Goal: Task Accomplishment & Management: Complete application form

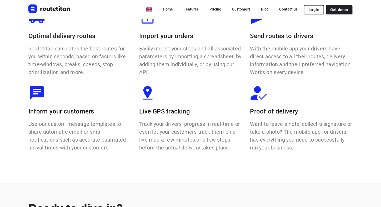
scroll to position [397, 0]
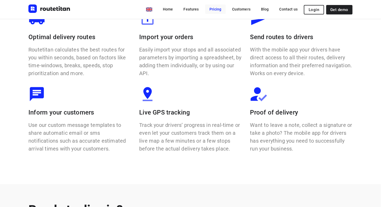
click at [217, 12] on link "Pricing" at bounding box center [215, 8] width 21 height 9
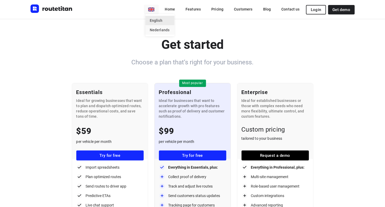
click at [158, 27] on li "Nederlands" at bounding box center [160, 29] width 29 height 9
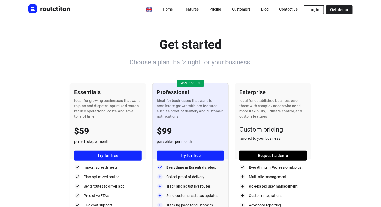
type input "nl"
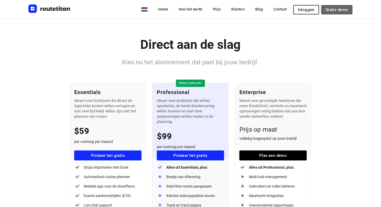
click at [333, 11] on span "Gratis demo" at bounding box center [337, 10] width 23 height 4
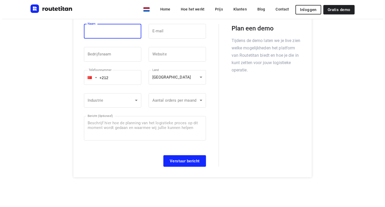
scroll to position [61, 0]
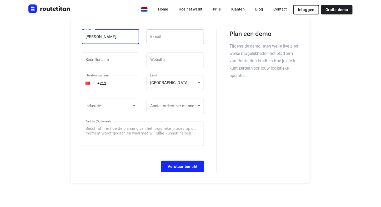
type input "lina"
click at [179, 38] on input "email" at bounding box center [175, 36] width 57 height 15
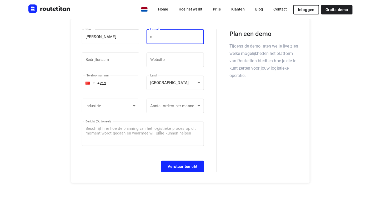
type input "salemfoot@yahoo.com"
type input "MA"
click at [111, 58] on input "text" at bounding box center [110, 60] width 57 height 15
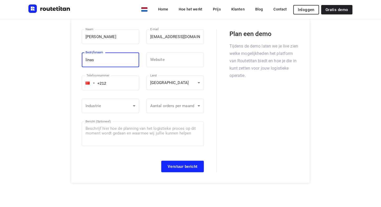
type input "linas"
click at [332, 119] on div "Heb je een vraag of suggestie? Neem contact op en we komen zo snel mogelijk bij…" at bounding box center [190, 79] width 337 height 208
click at [182, 84] on body "nl Home Hoe het werkt Prijs Klanten Blog Contact Inloggen Gratis demo Heb je ee…" at bounding box center [190, 204] width 381 height 531
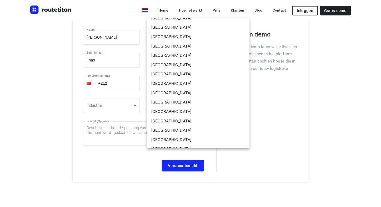
scroll to position [196, 0]
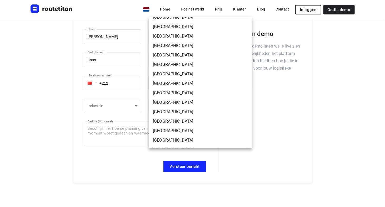
click at [175, 44] on li "Belgium" at bounding box center [200, 45] width 103 height 9
type input "BE"
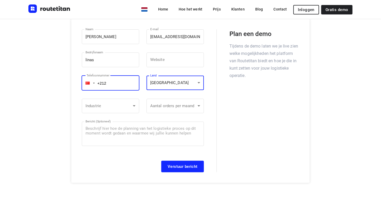
click at [114, 81] on input "+212" at bounding box center [110, 83] width 57 height 15
type input "+212"
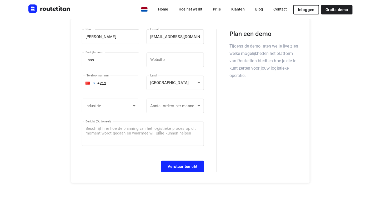
click at [90, 82] on div at bounding box center [88, 83] width 4 height 3
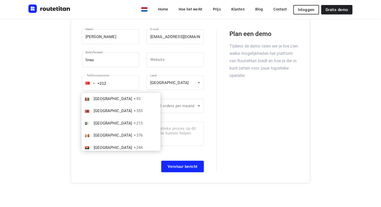
scroll to position [1512, 0]
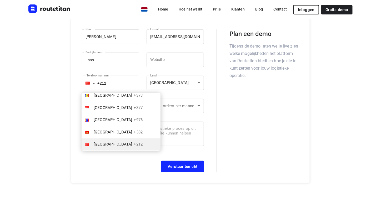
click at [348, 83] on div "Heb je een vraag of suggestie? Neem contact op en we komen zo snel mogelijk bij…" at bounding box center [190, 79] width 337 height 208
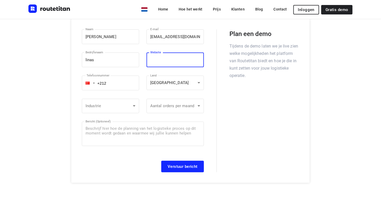
click at [161, 59] on input "text" at bounding box center [175, 60] width 57 height 15
paste input "https://fysser.dk/"
type input "https://fysser.dk/"
click at [89, 83] on div at bounding box center [88, 83] width 4 height 3
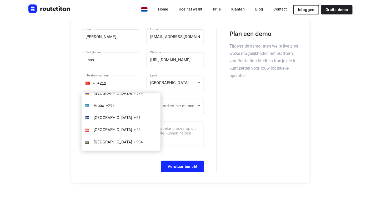
scroll to position [95, 0]
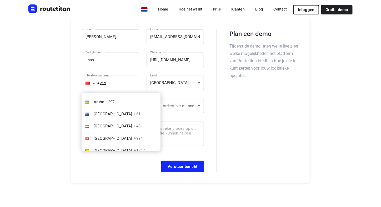
click at [342, 74] on div "Heb je een vraag of suggestie? Neem contact op en we komen zo snel mogelijk bij…" at bounding box center [190, 79] width 337 height 208
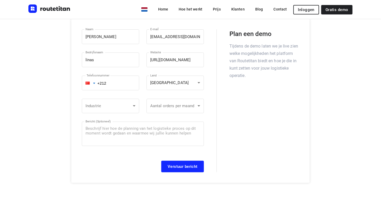
click at [87, 83] on div at bounding box center [88, 83] width 4 height 3
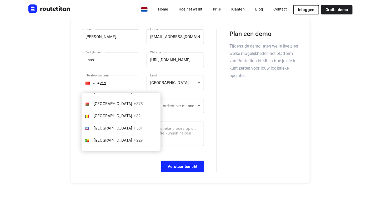
scroll to position [197, 0]
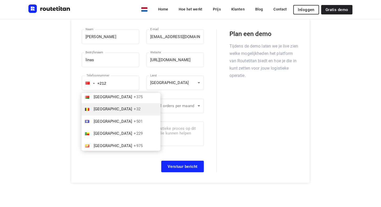
click at [119, 111] on li "Belgium +32" at bounding box center [121, 109] width 79 height 12
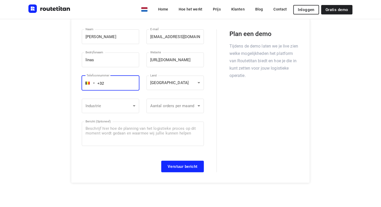
click at [116, 81] on input "+32" at bounding box center [110, 83] width 57 height 15
type input "+32 460205499"
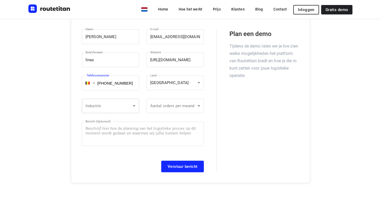
click at [118, 106] on body "nl Home Hoe het werkt Prijs Klanten Blog Contact Inloggen Gratis demo Heb je ee…" at bounding box center [190, 204] width 381 height 531
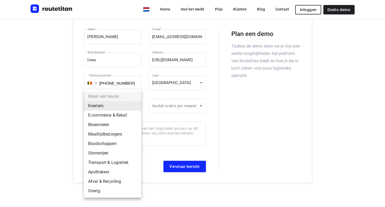
click at [116, 114] on li "E-commerce & Retail" at bounding box center [112, 115] width 57 height 9
type input "E-commerce & Retail"
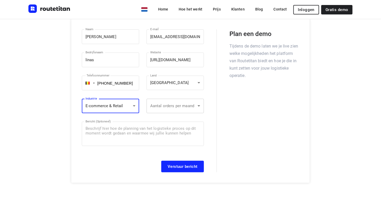
click at [176, 108] on body "nl Home Hoe het werkt Prijs Klanten Blog Contact Inloggen Gratis demo Heb je ee…" at bounding box center [190, 204] width 381 height 531
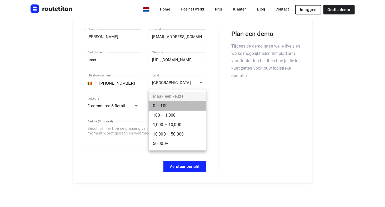
click at [166, 107] on li "0 – 100" at bounding box center [177, 105] width 57 height 9
type input "0 – 100"
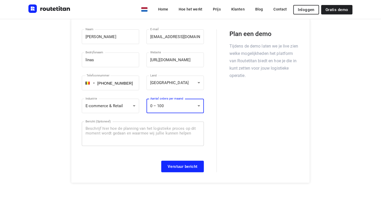
click at [142, 127] on textarea at bounding box center [143, 134] width 115 height 15
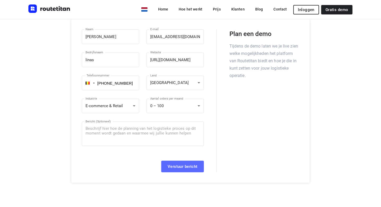
click at [187, 166] on span "Verstuur bericht" at bounding box center [183, 167] width 30 height 4
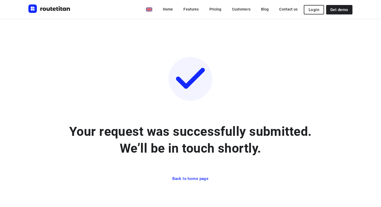
click at [196, 179] on span "Back to home page" at bounding box center [190, 179] width 36 height 5
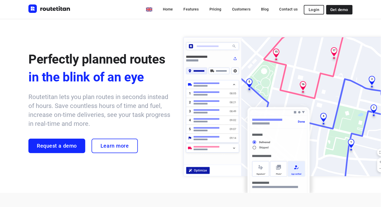
click at [314, 8] on span "Login" at bounding box center [314, 10] width 11 height 4
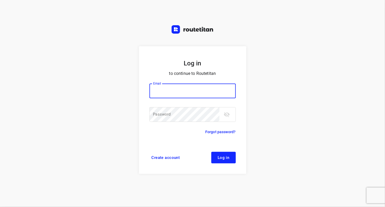
click at [162, 157] on span "Create account" at bounding box center [166, 158] width 28 height 4
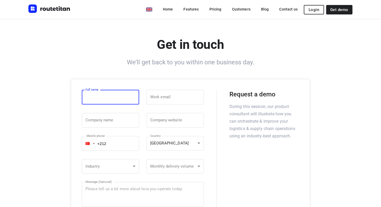
click at [311, 11] on span "Login" at bounding box center [314, 10] width 11 height 4
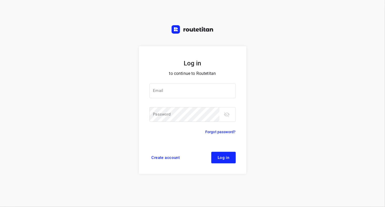
click at [19, 107] on div "Log in to continue to Routetitan Email Email ​ Password Password ​ Forgot passw…" at bounding box center [192, 103] width 385 height 207
click at [323, 21] on div "Log in to continue to Routetitan Email Email ​ Password Password ​ Forgot passw…" at bounding box center [192, 103] width 385 height 207
click at [183, 89] on input "email" at bounding box center [192, 91] width 86 height 15
paste input "[EMAIL_ADDRESS][DOMAIN_NAME]:Pollard200!"
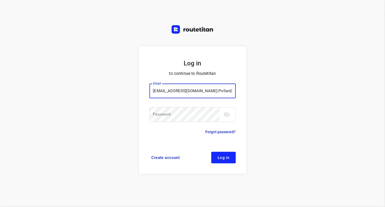
click at [213, 91] on input "[EMAIL_ADDRESS][DOMAIN_NAME]:Pollard200!" at bounding box center [192, 91] width 86 height 15
drag, startPoint x: 228, startPoint y: 91, endPoint x: 203, endPoint y: 91, distance: 25.3
click at [203, 91] on input "[EMAIL_ADDRESS][DOMAIN_NAME]:Pollard200!" at bounding box center [192, 91] width 86 height 15
type input "[EMAIL_ADDRESS][DOMAIN_NAME]"
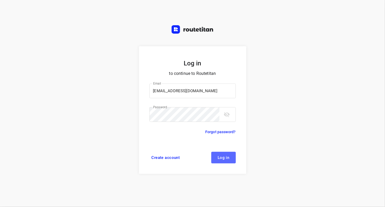
click at [228, 161] on button "Log in" at bounding box center [223, 158] width 24 height 12
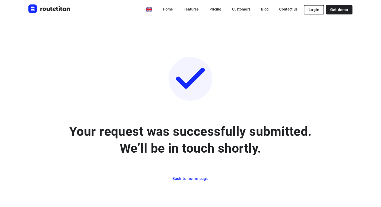
click at [317, 12] on button "Login" at bounding box center [314, 9] width 20 height 9
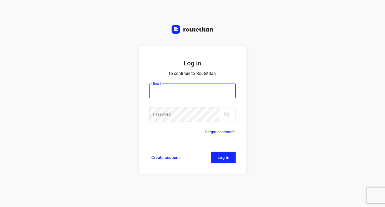
type input "Pollard2001!2"
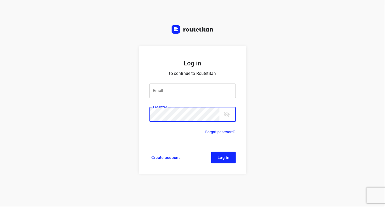
click at [182, 95] on input "email" at bounding box center [192, 91] width 86 height 15
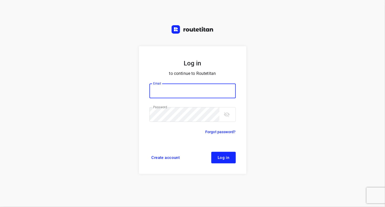
paste input "[EMAIL_ADDRESS][DOMAIN_NAME]"
type input "[EMAIL_ADDRESS][DOMAIN_NAME]"
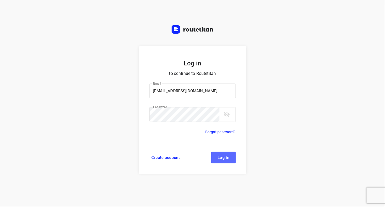
click at [224, 160] on span "Log in" at bounding box center [224, 158] width 12 height 4
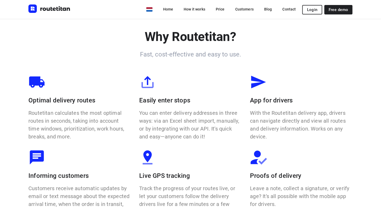
scroll to position [500, 0]
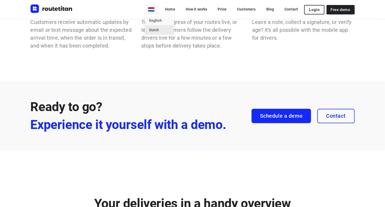
click at [154, 20] on font "English" at bounding box center [155, 20] width 13 height 4
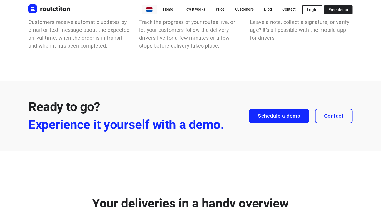
type input "en"
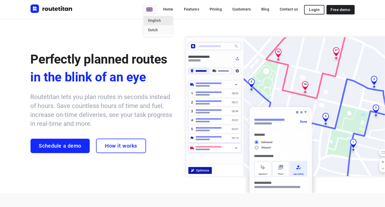
click at [156, 29] on font "Dutch" at bounding box center [153, 30] width 10 height 4
type input "nl"
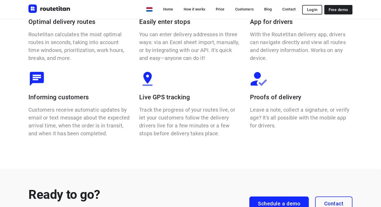
scroll to position [399, 0]
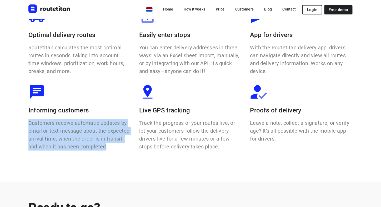
drag, startPoint x: 108, startPoint y: 147, endPoint x: 26, endPoint y: 116, distance: 87.5
click at [26, 116] on div "Why Routetitan? Fast, cost-effective and easy to use. Optimal delivery routes R…" at bounding box center [190, 58] width 337 height 193
copy font "Customers receive automatic updates by email or text message about the expected…"
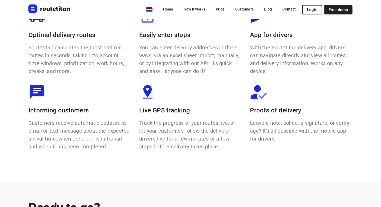
drag, startPoint x: 99, startPoint y: 26, endPoint x: 234, endPoint y: 84, distance: 147.0
click at [234, 84] on div at bounding box center [190, 93] width 102 height 18
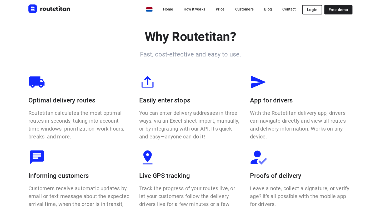
scroll to position [0, 0]
